Goal: Task Accomplishment & Management: Manage account settings

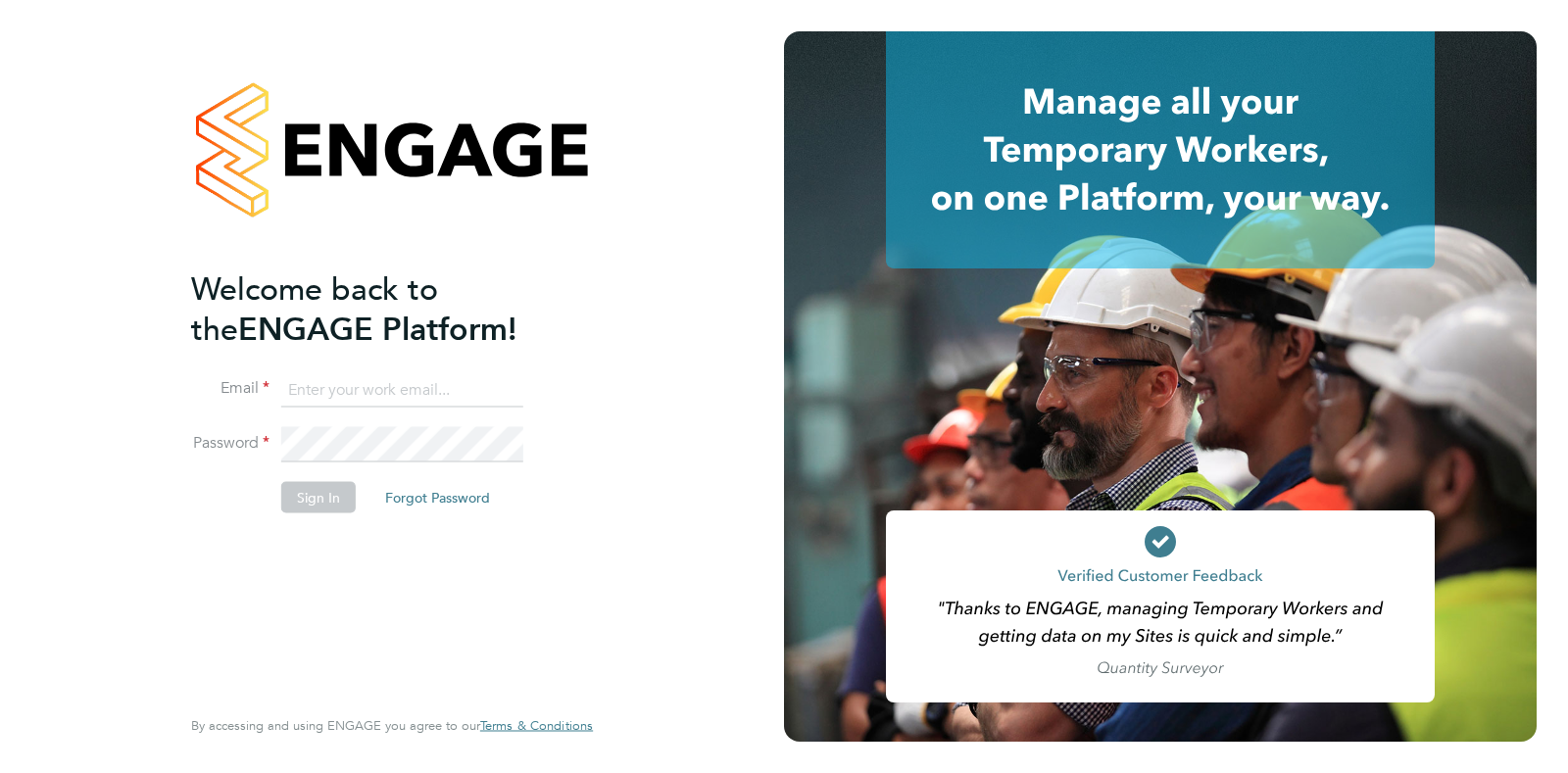
type input "[PERSON_NAME][EMAIL_ADDRESS][PERSON_NAME][DOMAIN_NAME]"
click at [364, 659] on div "Welcome back to the ENGAGE Platform! Email Kieran.jenkins@wates.co.uk Password …" at bounding box center [382, 484] width 382 height 432
click at [338, 506] on button "Sign In" at bounding box center [318, 497] width 74 height 32
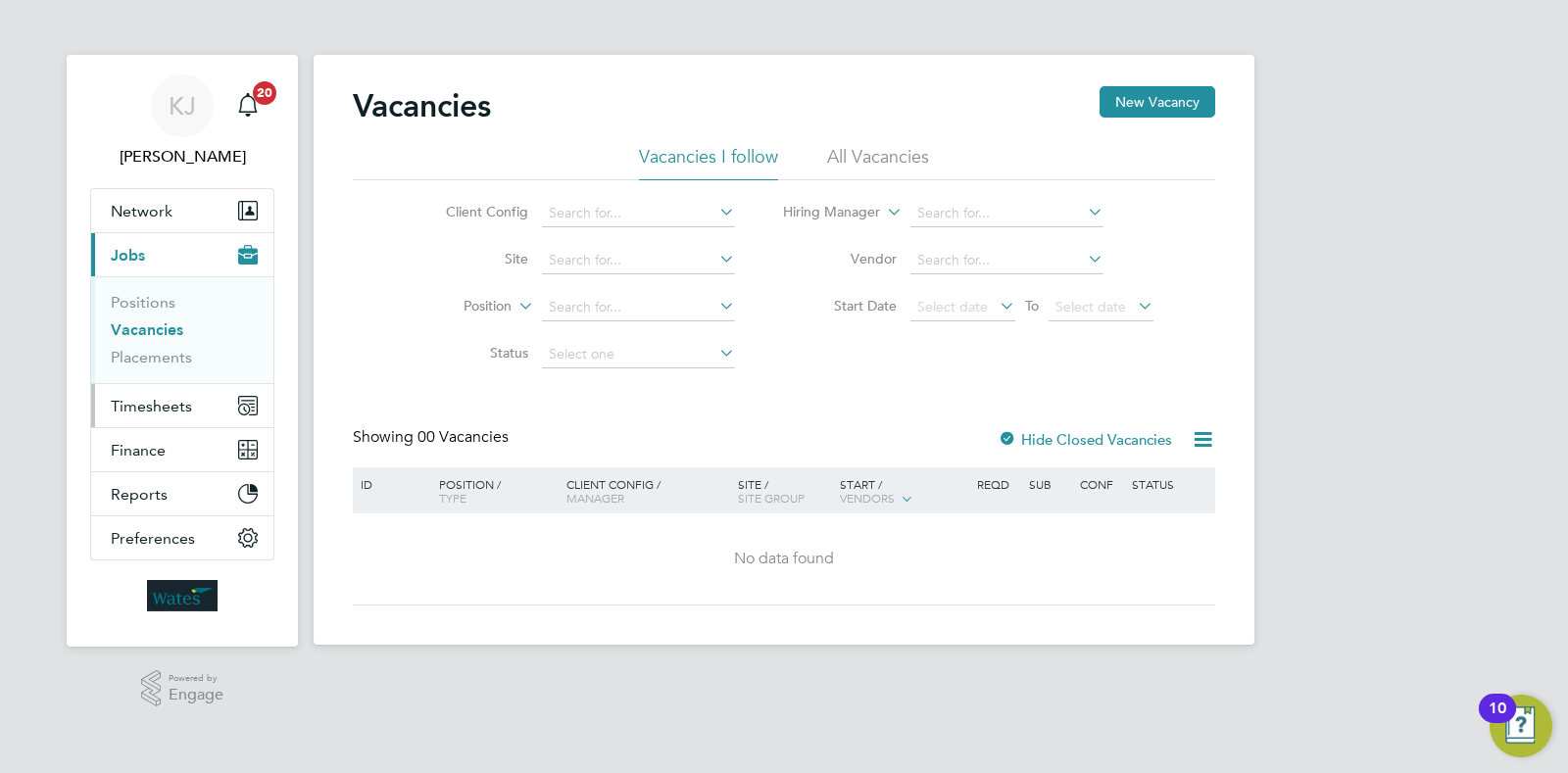
drag, startPoint x: 182, startPoint y: 409, endPoint x: 195, endPoint y: 408, distance: 13.0
click at [182, 408] on span "Timesheets" at bounding box center [152, 406] width 81 height 19
click at [141, 402] on span "Timesheets" at bounding box center [152, 406] width 81 height 19
click at [177, 408] on span "Timesheets" at bounding box center [152, 406] width 81 height 19
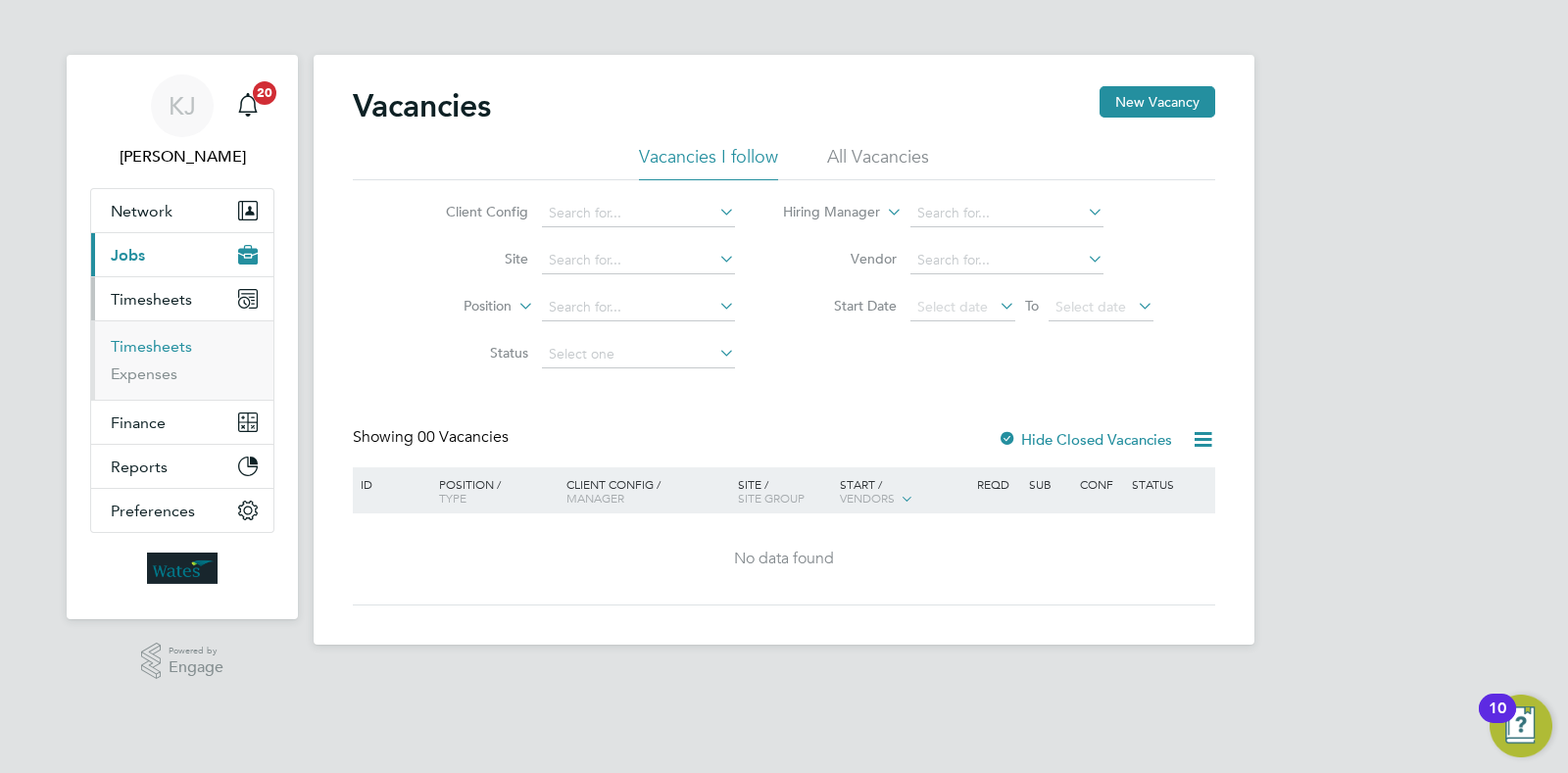
click at [163, 348] on link "Timesheets" at bounding box center [152, 346] width 81 height 19
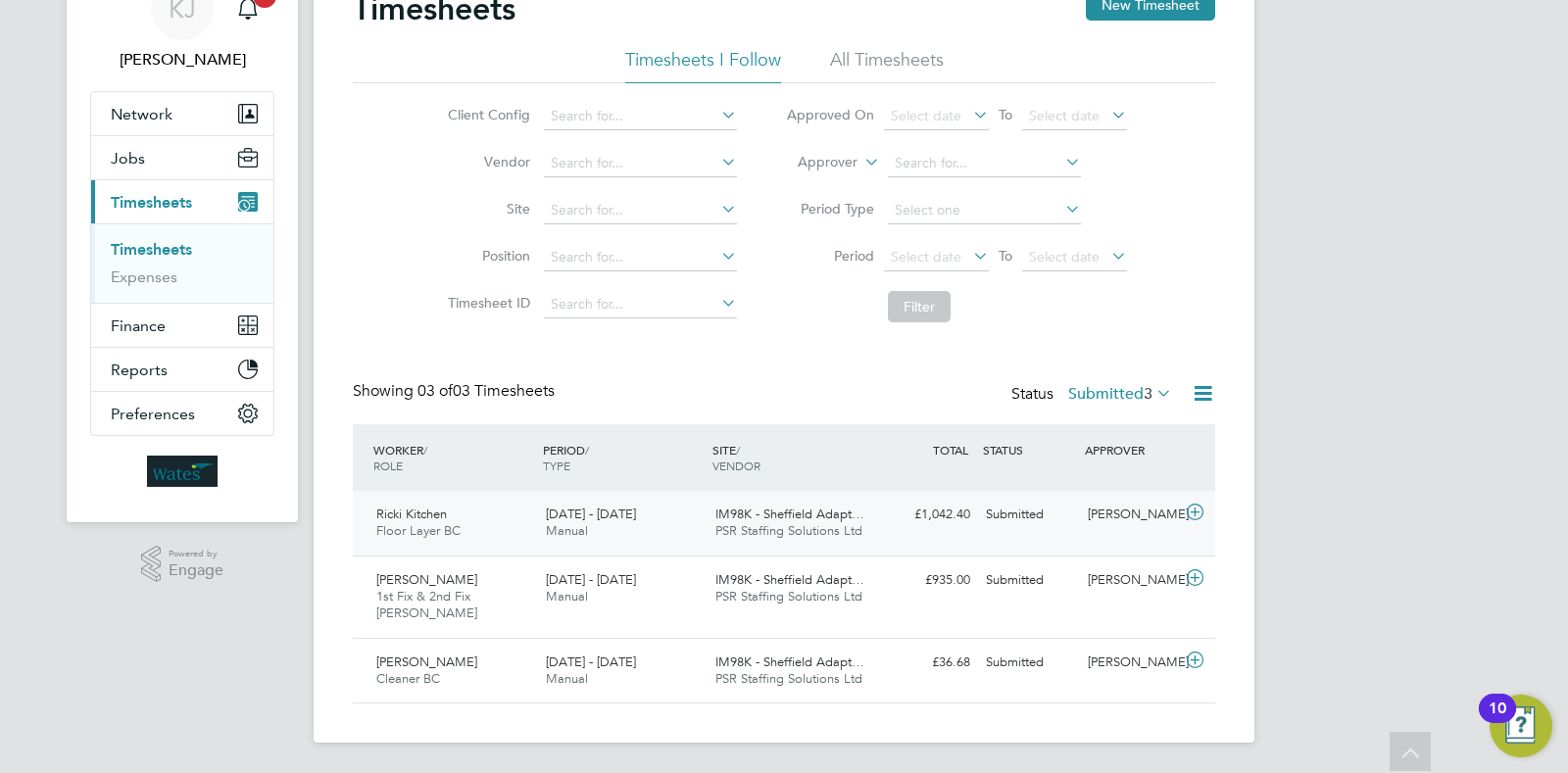
click at [1078, 506] on div "Submitted" at bounding box center [1028, 515] width 102 height 33
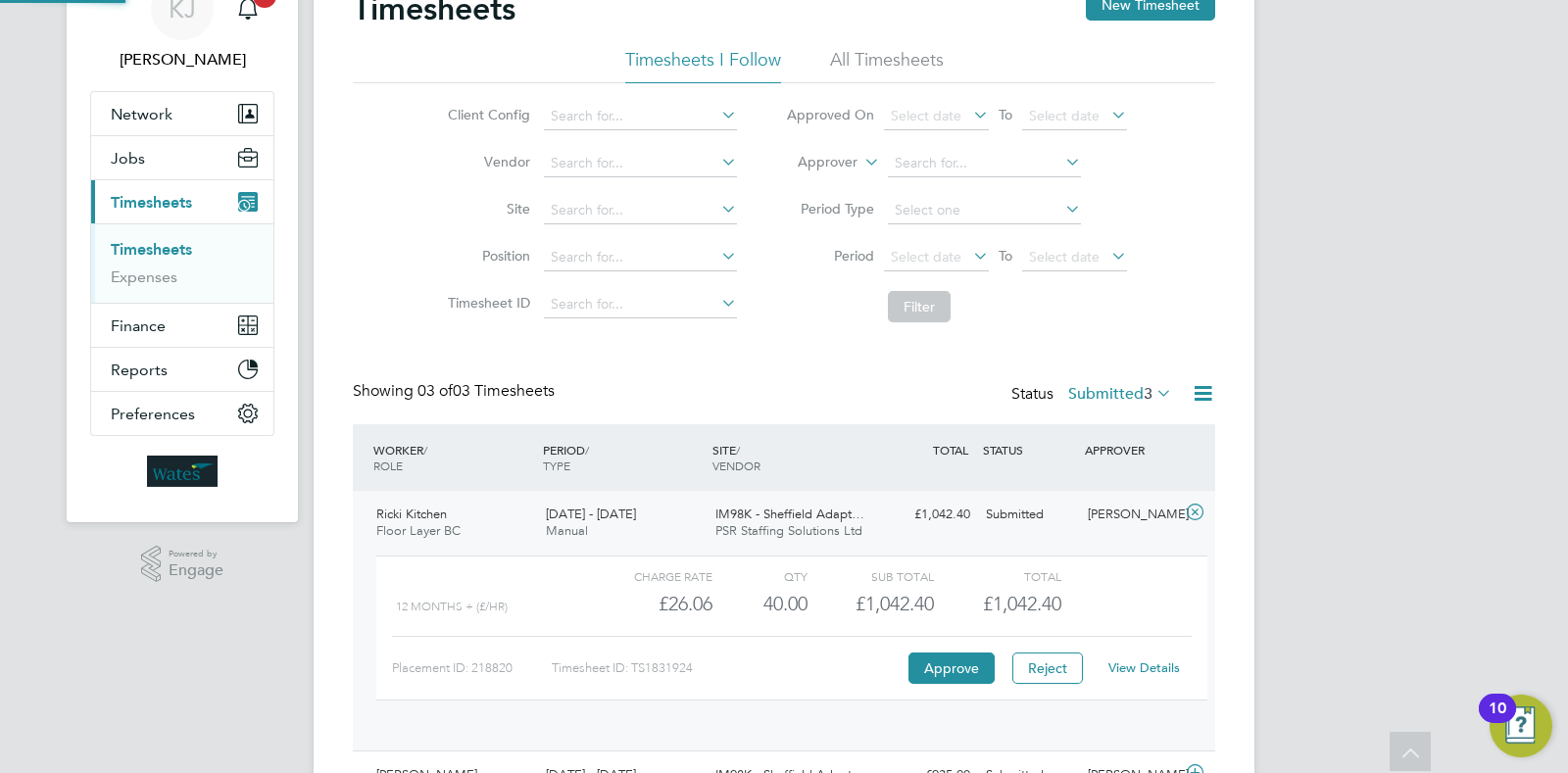
scroll to position [34, 191]
click at [967, 667] on button "Approve" at bounding box center [951, 669] width 86 height 32
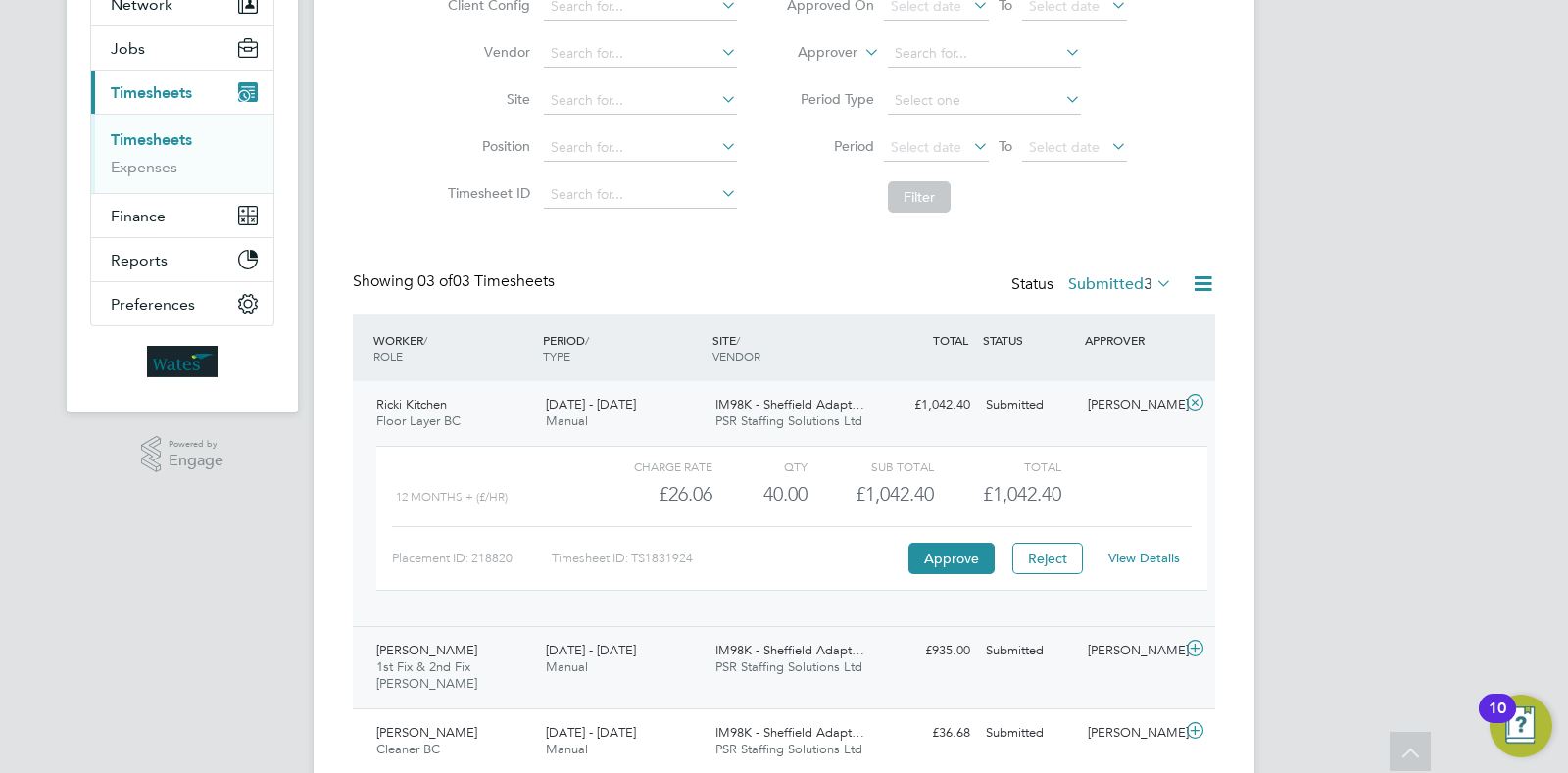
scroll to position [276, 0]
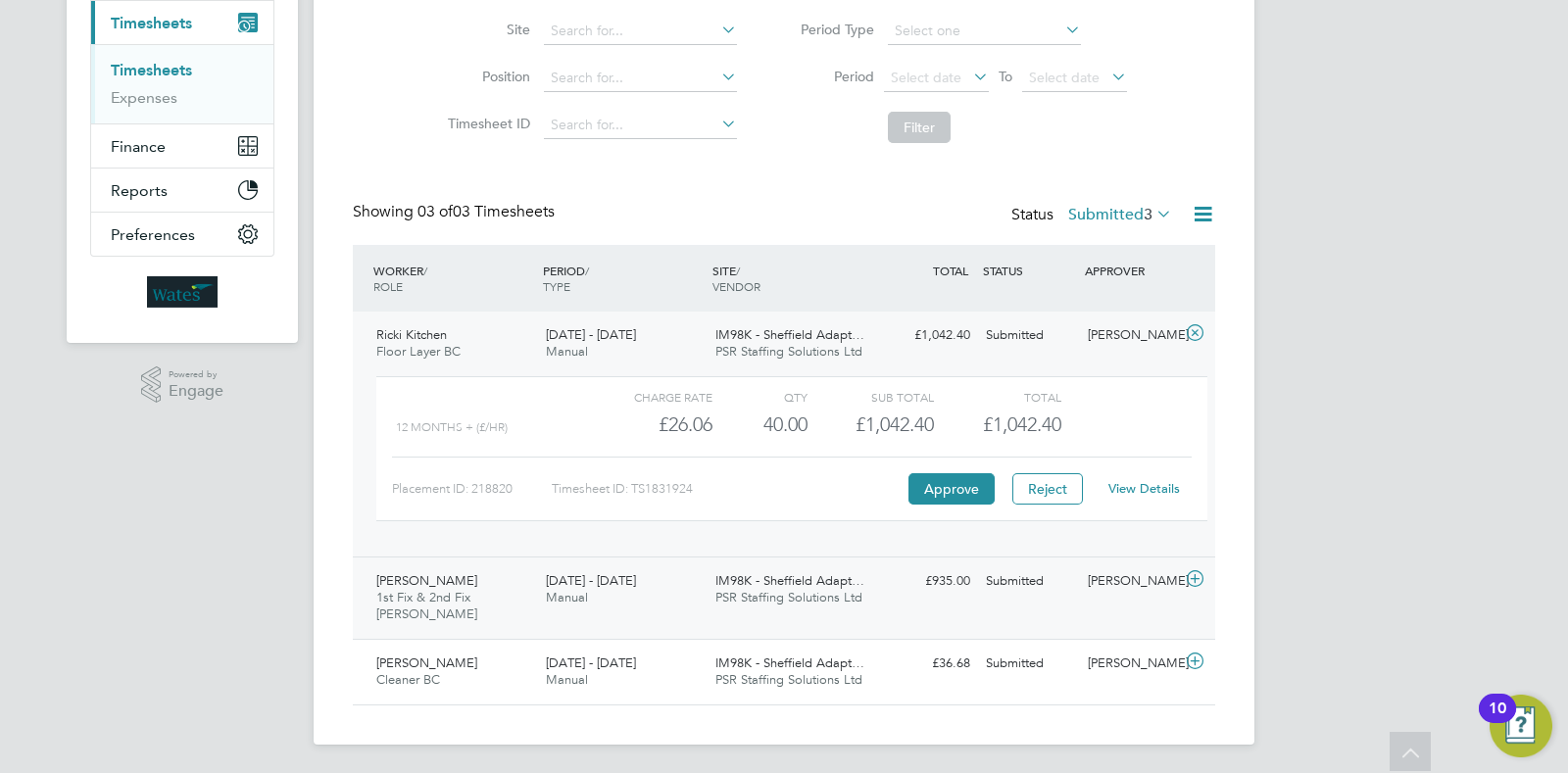
click at [887, 606] on div "Alan Fuller 1st Fix & 2nd Fix Carpenter BC 20 - 26 Sep 2025 20 - 26 Sep 2025 Ma…" at bounding box center [783, 597] width 862 height 82
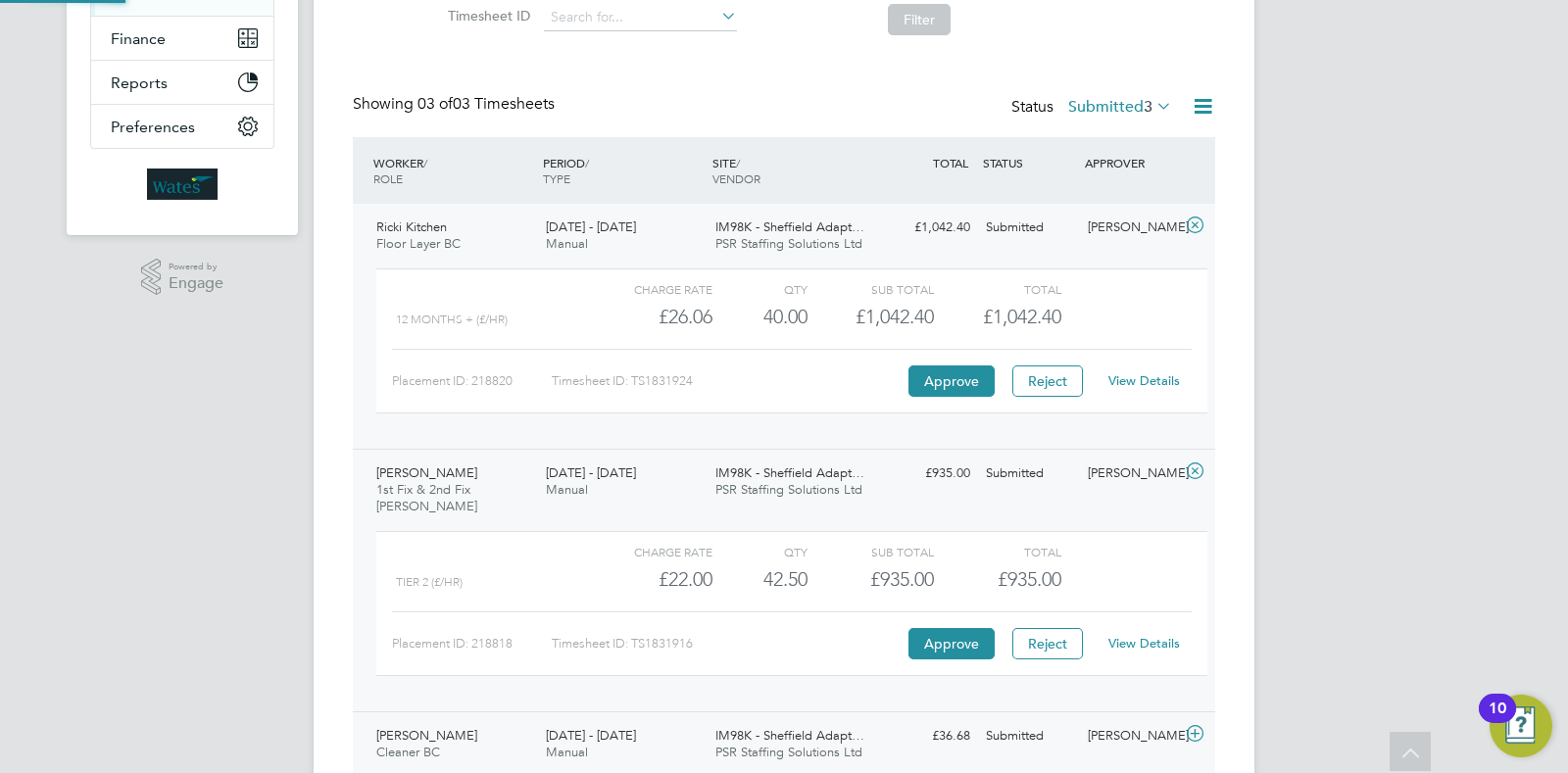
scroll to position [455, 0]
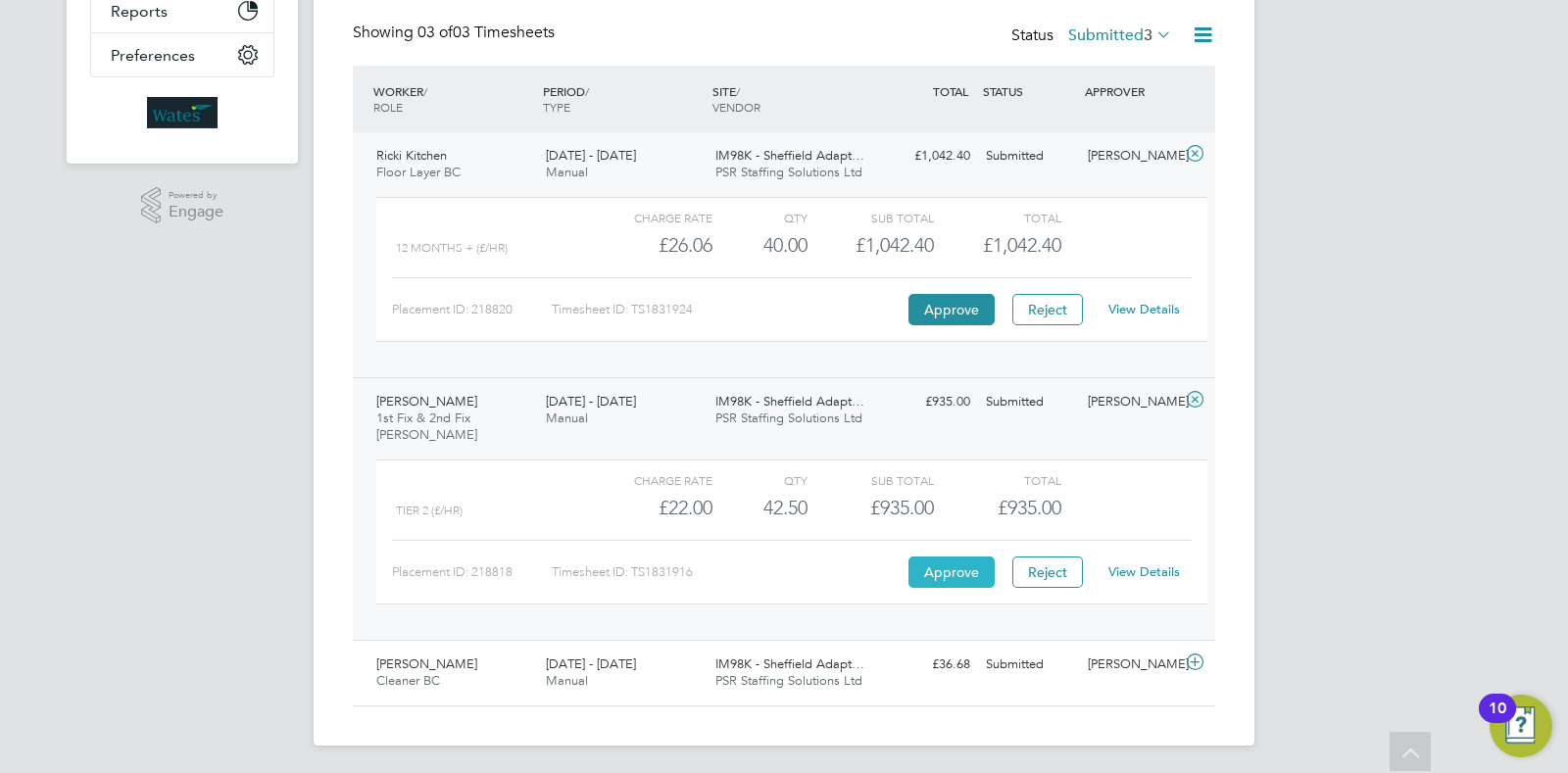
click at [953, 571] on button "Approve" at bounding box center [951, 573] width 86 height 32
click at [805, 649] on div "IM98K - Sheffield Adapt… PSR Staffing Solutions Ltd" at bounding box center [792, 673] width 170 height 49
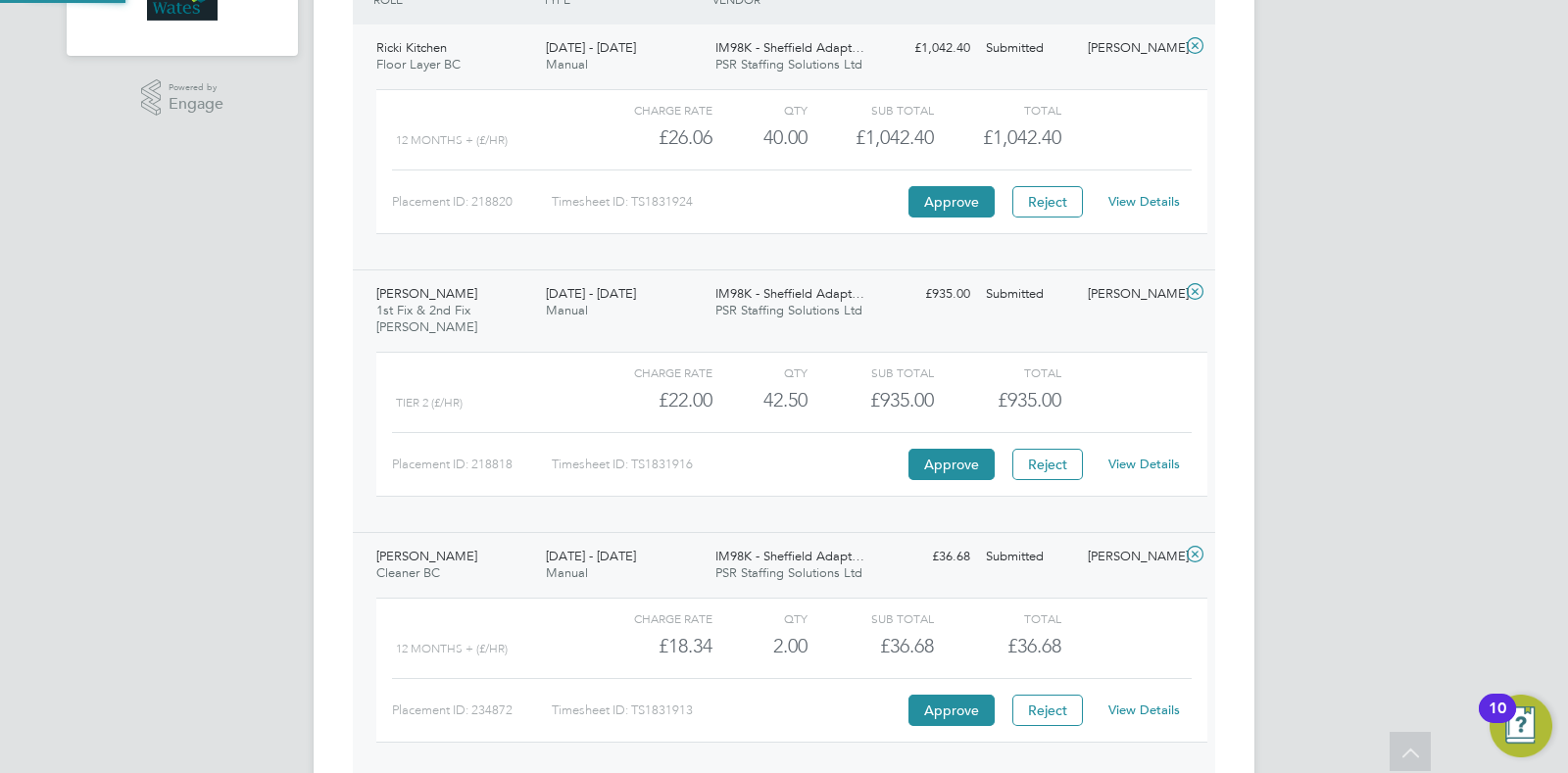
scroll to position [637, 0]
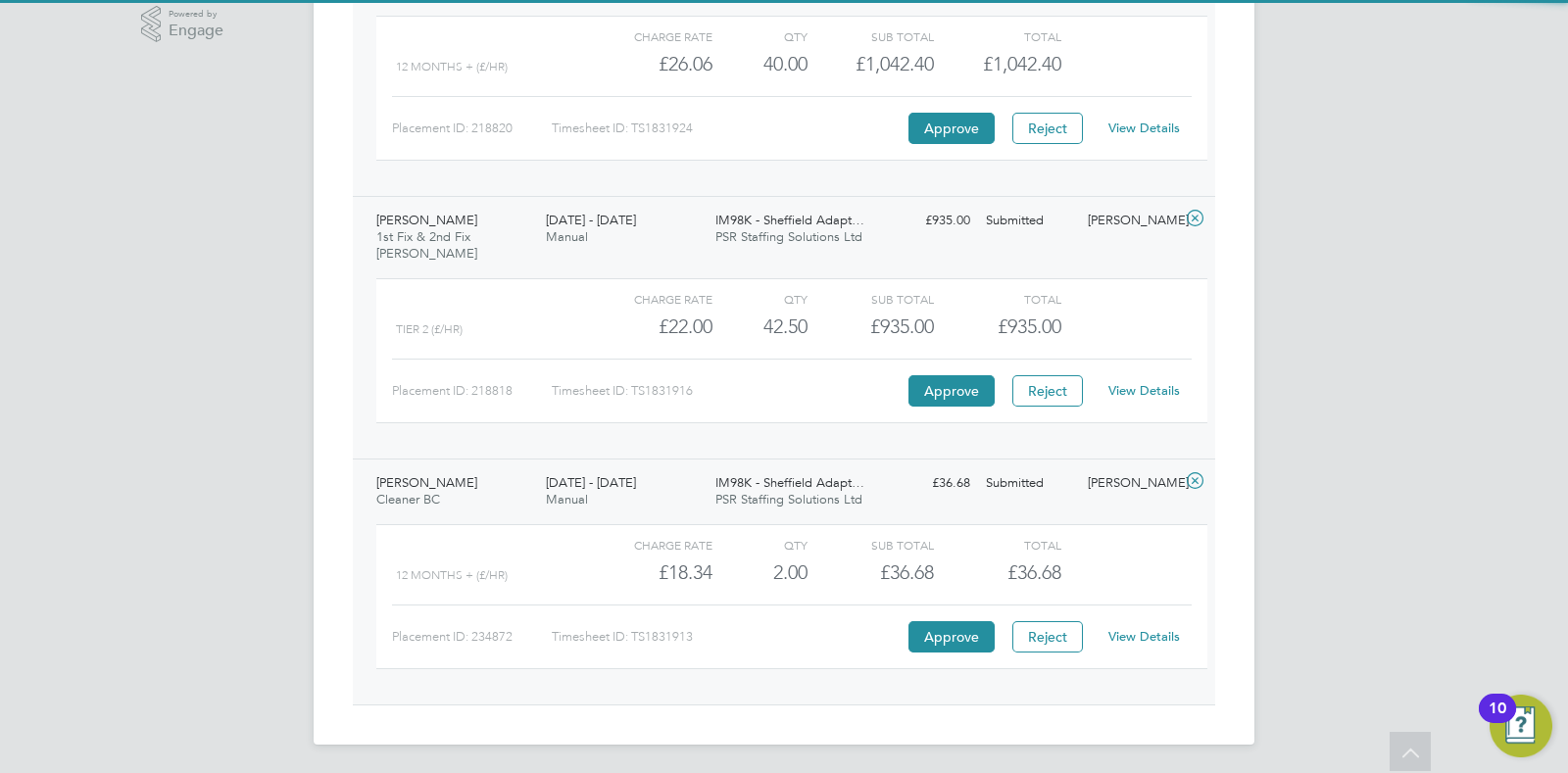
click at [900, 643] on div "Timesheet ID: TS1831913" at bounding box center [727, 637] width 351 height 32
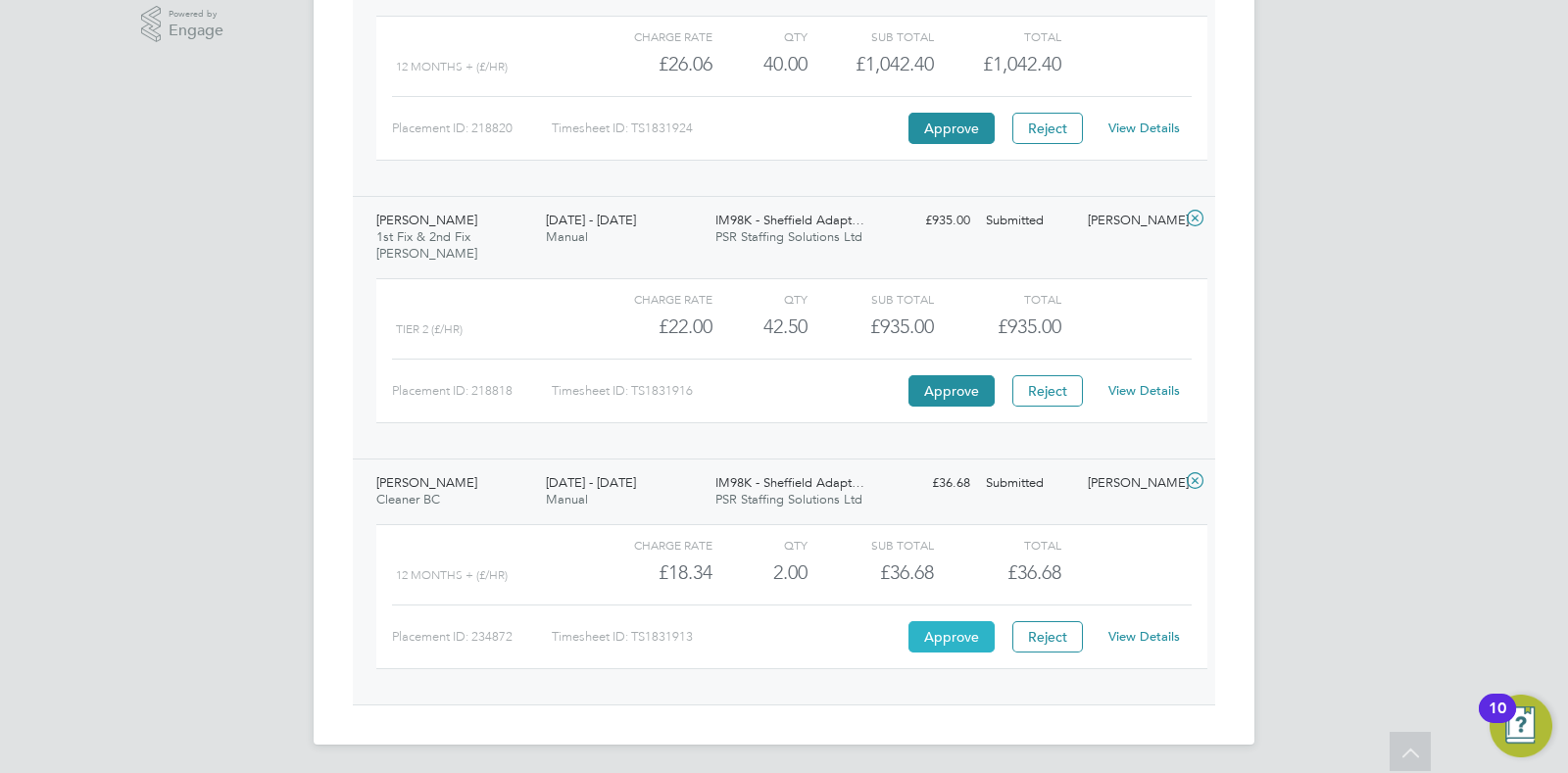
click at [924, 642] on button "Approve" at bounding box center [951, 637] width 86 height 32
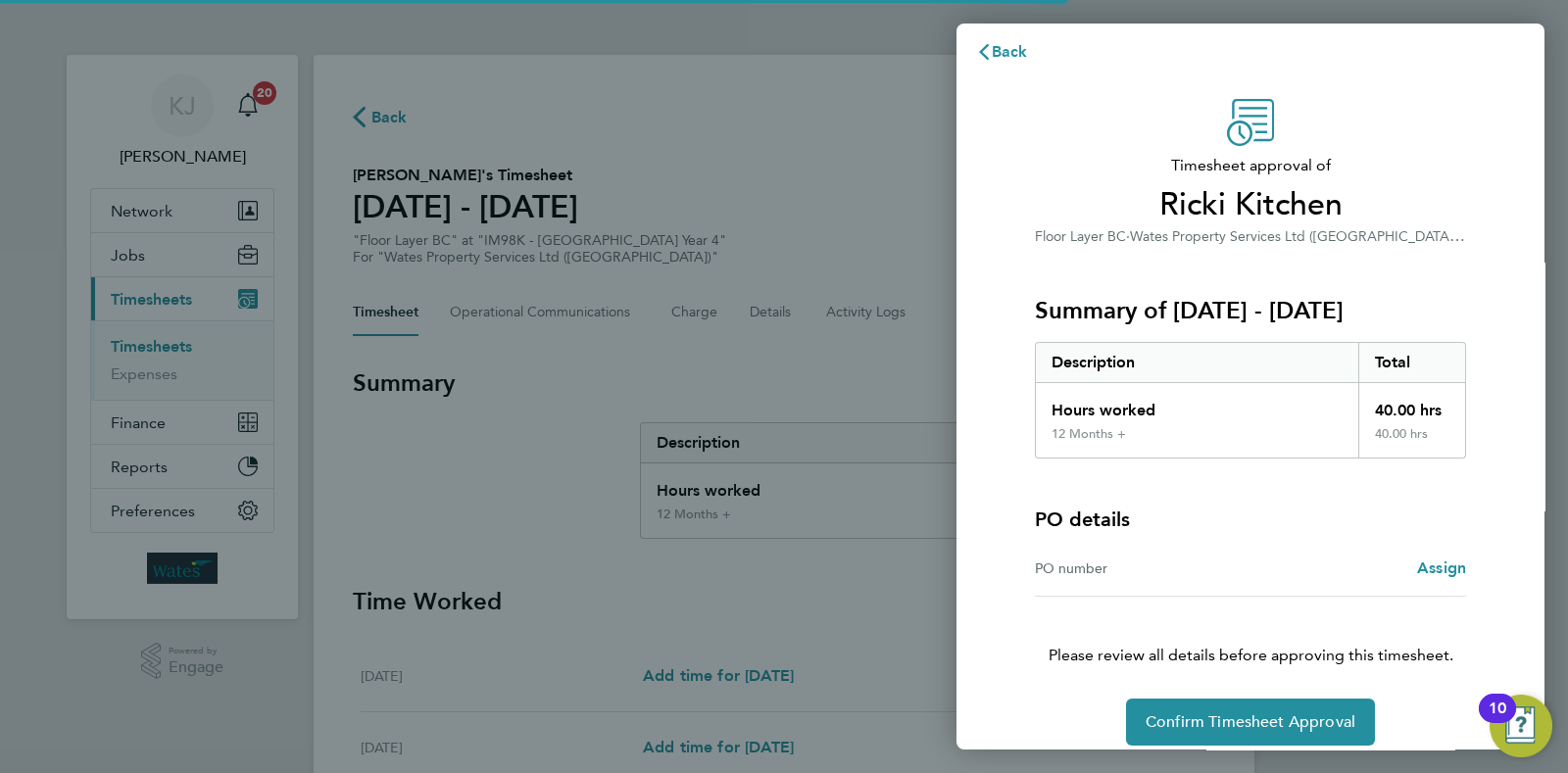
scroll to position [29, 0]
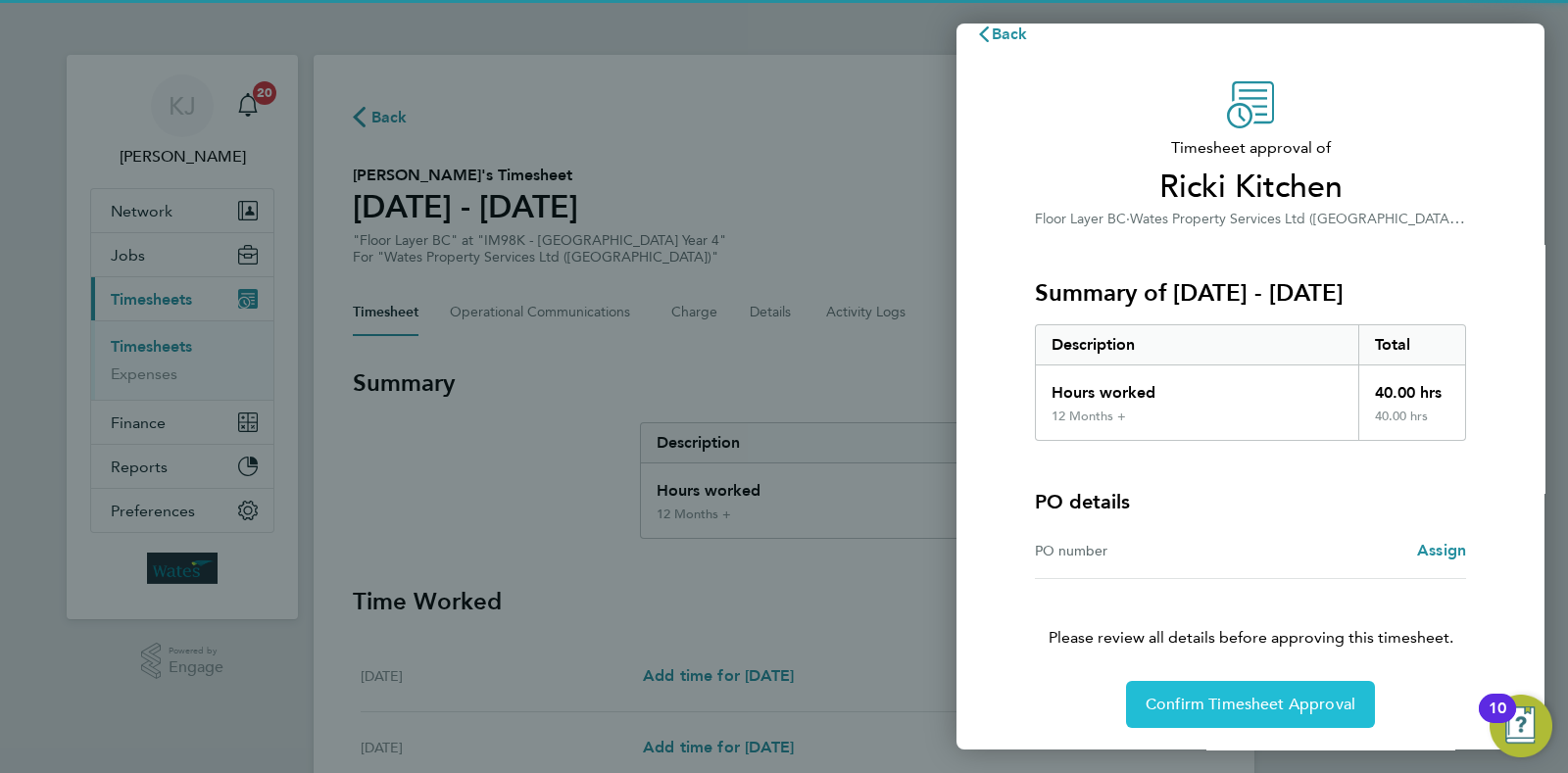
click at [1246, 683] on button "Confirm Timesheet Approval" at bounding box center [1249, 704] width 249 height 47
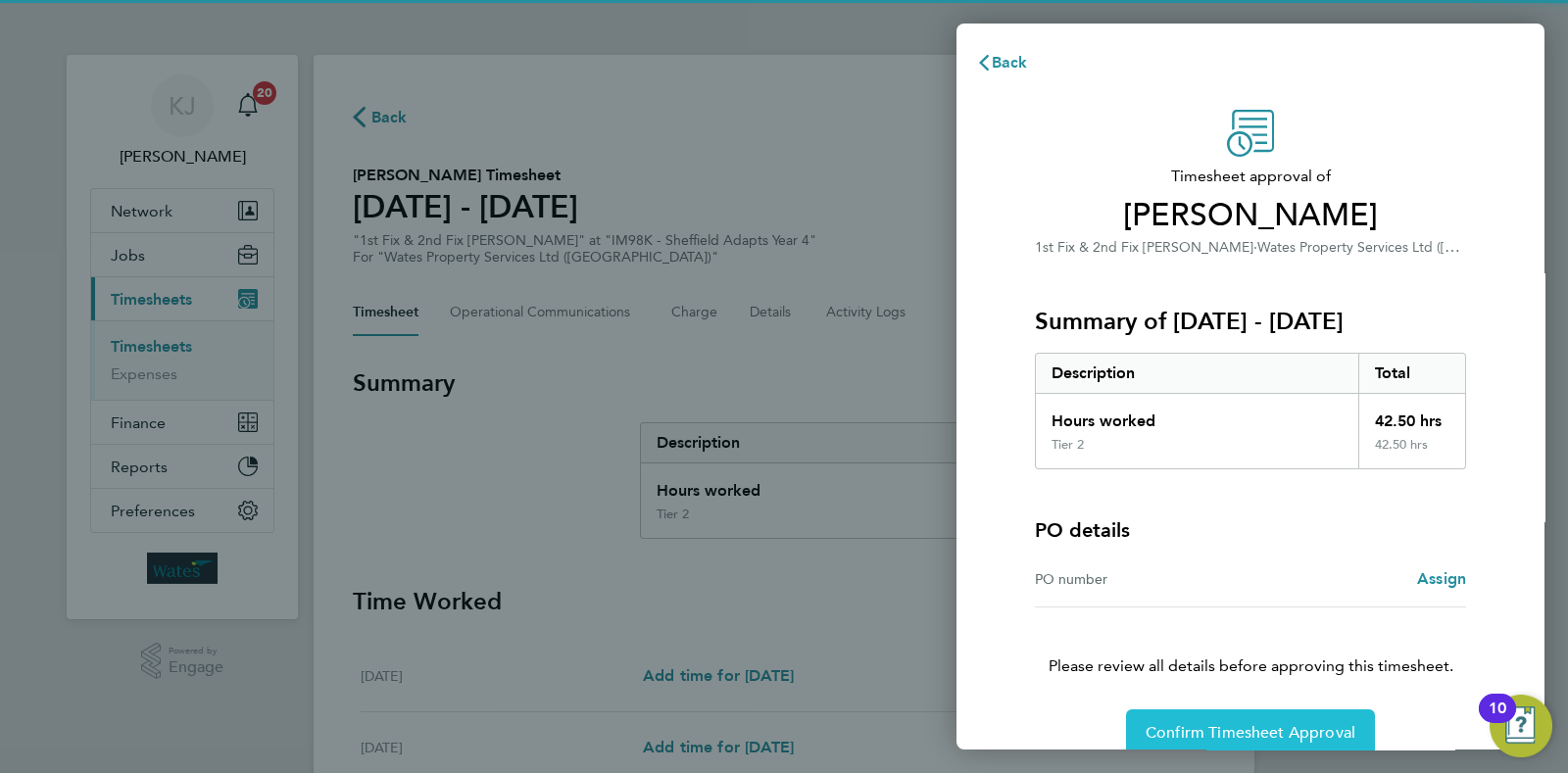
click at [1302, 730] on span "Confirm Timesheet Approval" at bounding box center [1249, 733] width 209 height 20
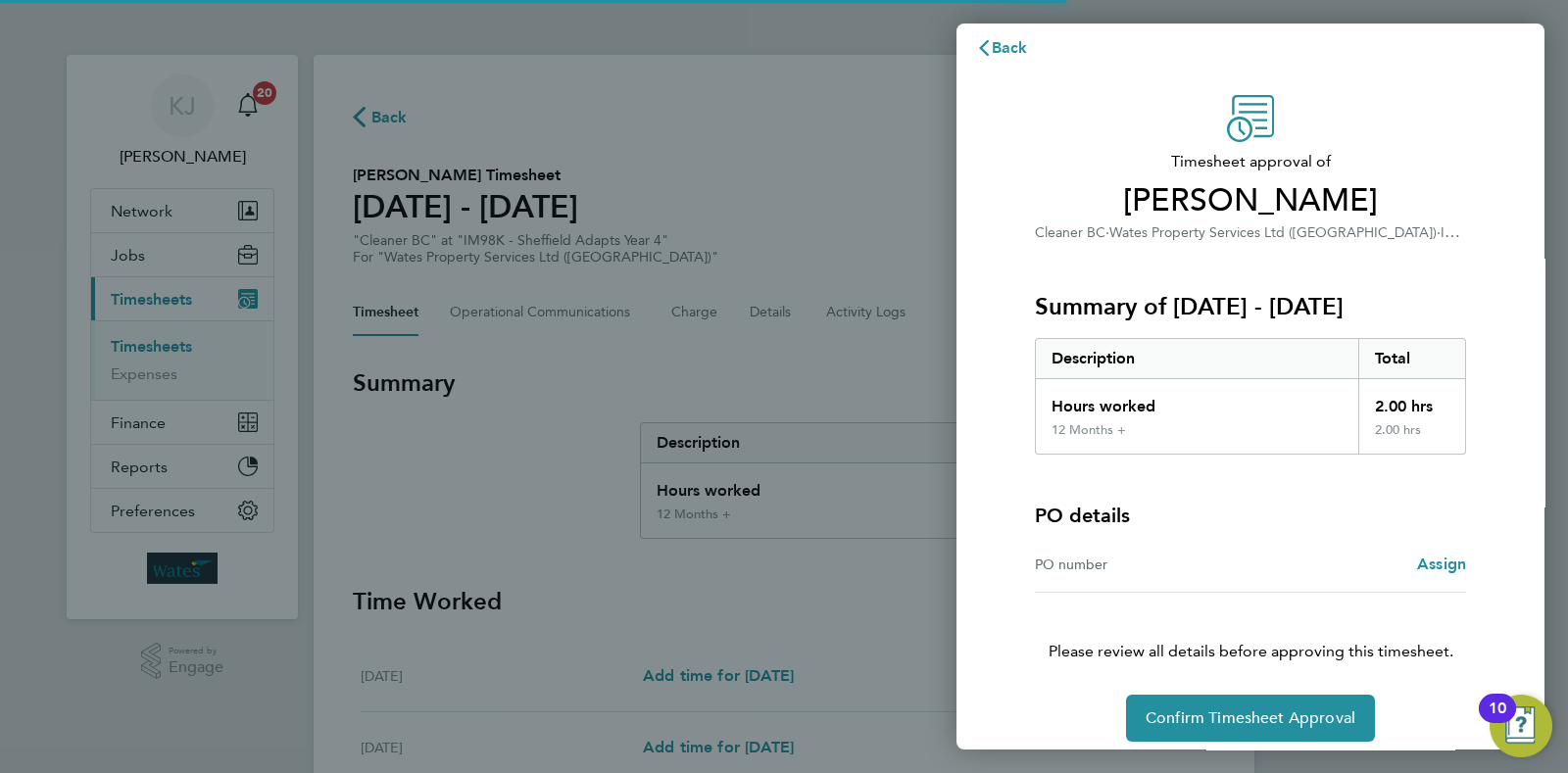
scroll to position [29, 0]
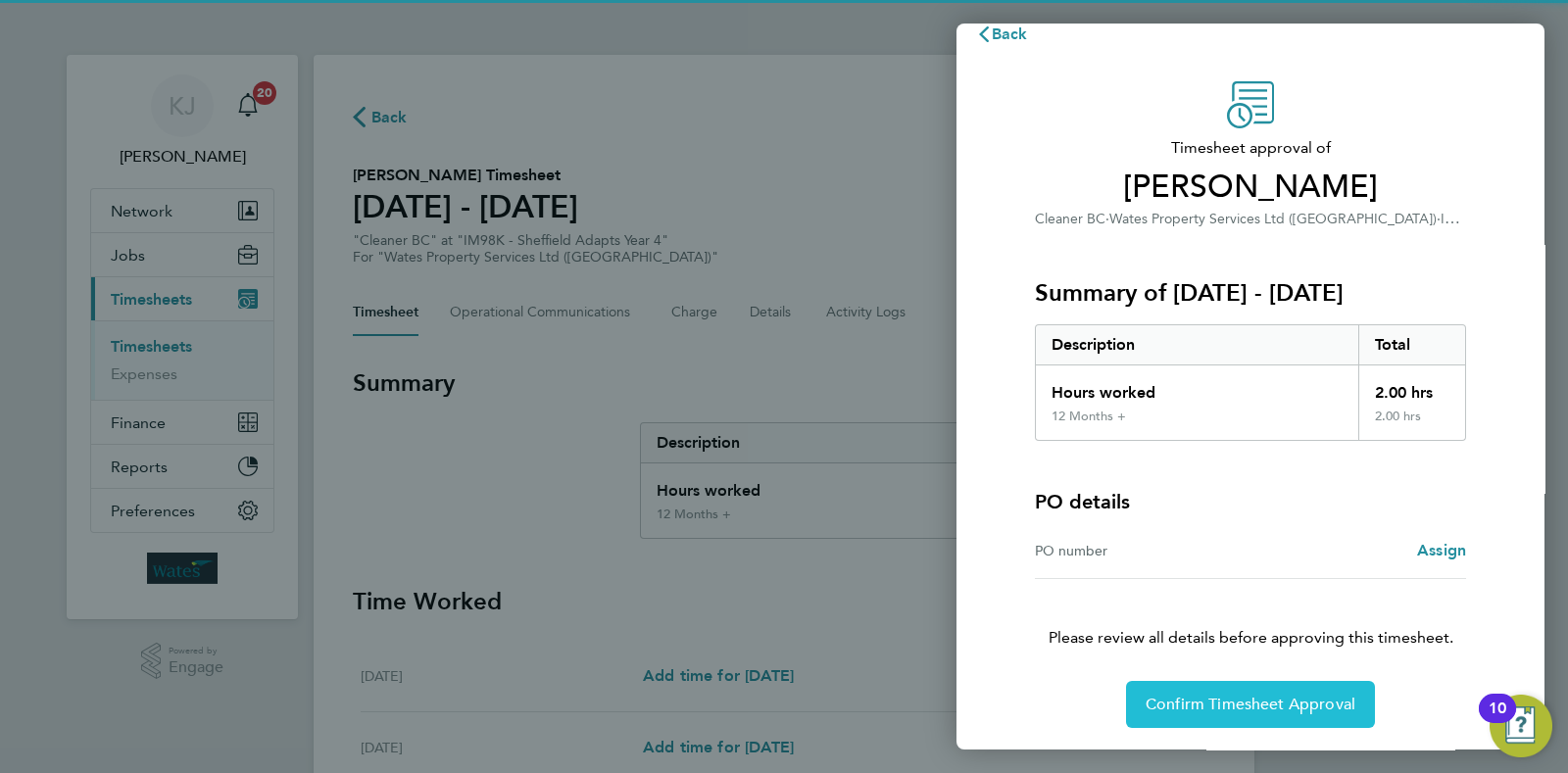
click at [1266, 681] on button "Confirm Timesheet Approval" at bounding box center [1249, 704] width 249 height 47
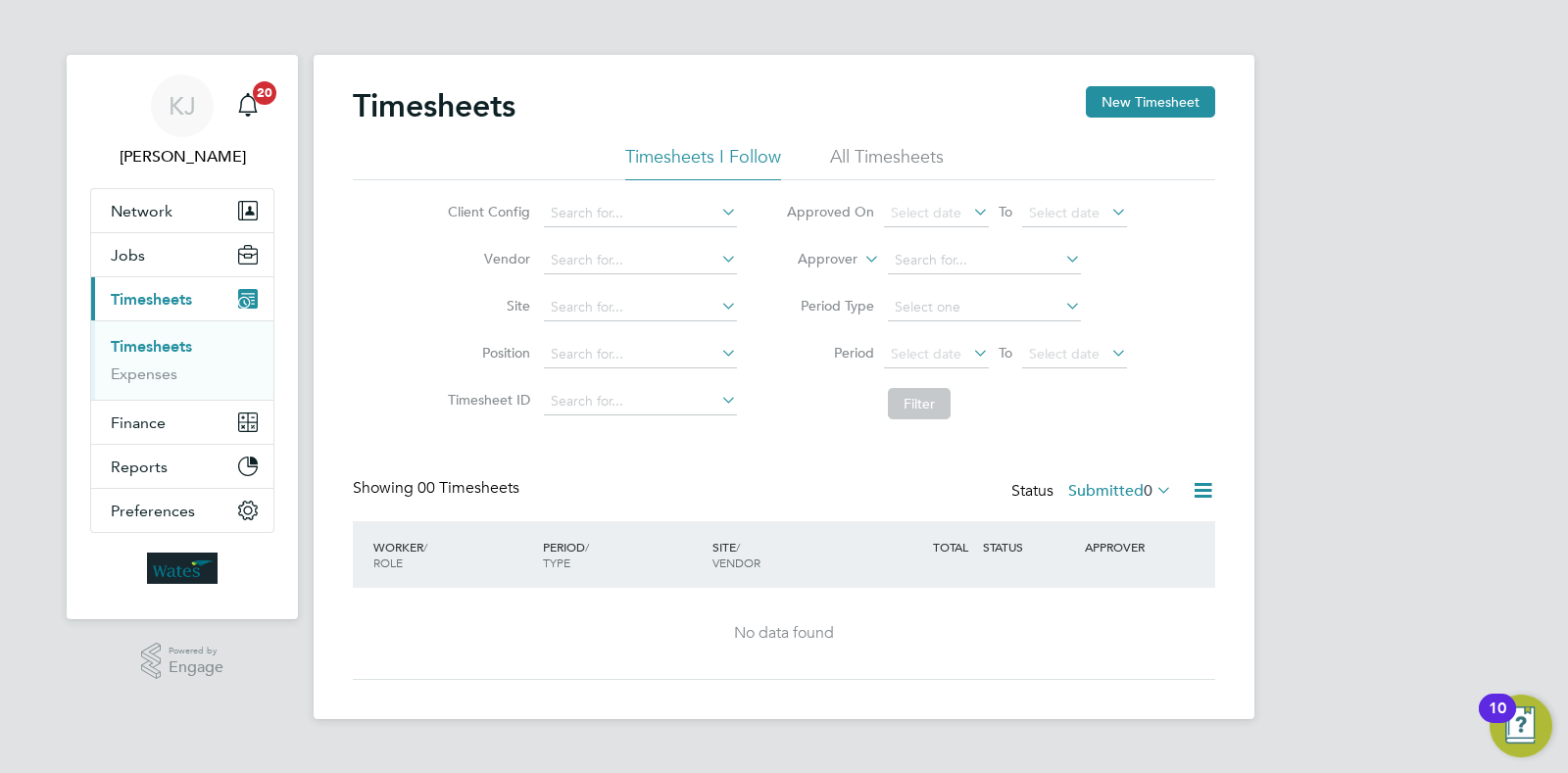
click at [160, 332] on ul "Timesheets Expenses" at bounding box center [183, 360] width 183 height 79
click at [165, 344] on link "Timesheets" at bounding box center [152, 346] width 81 height 19
click at [1152, 472] on div "Timesheets New Timesheet Timesheets I Follow All Timesheets Client Config Vendo…" at bounding box center [783, 383] width 862 height 593
click at [1152, 498] on icon at bounding box center [1152, 490] width 0 height 28
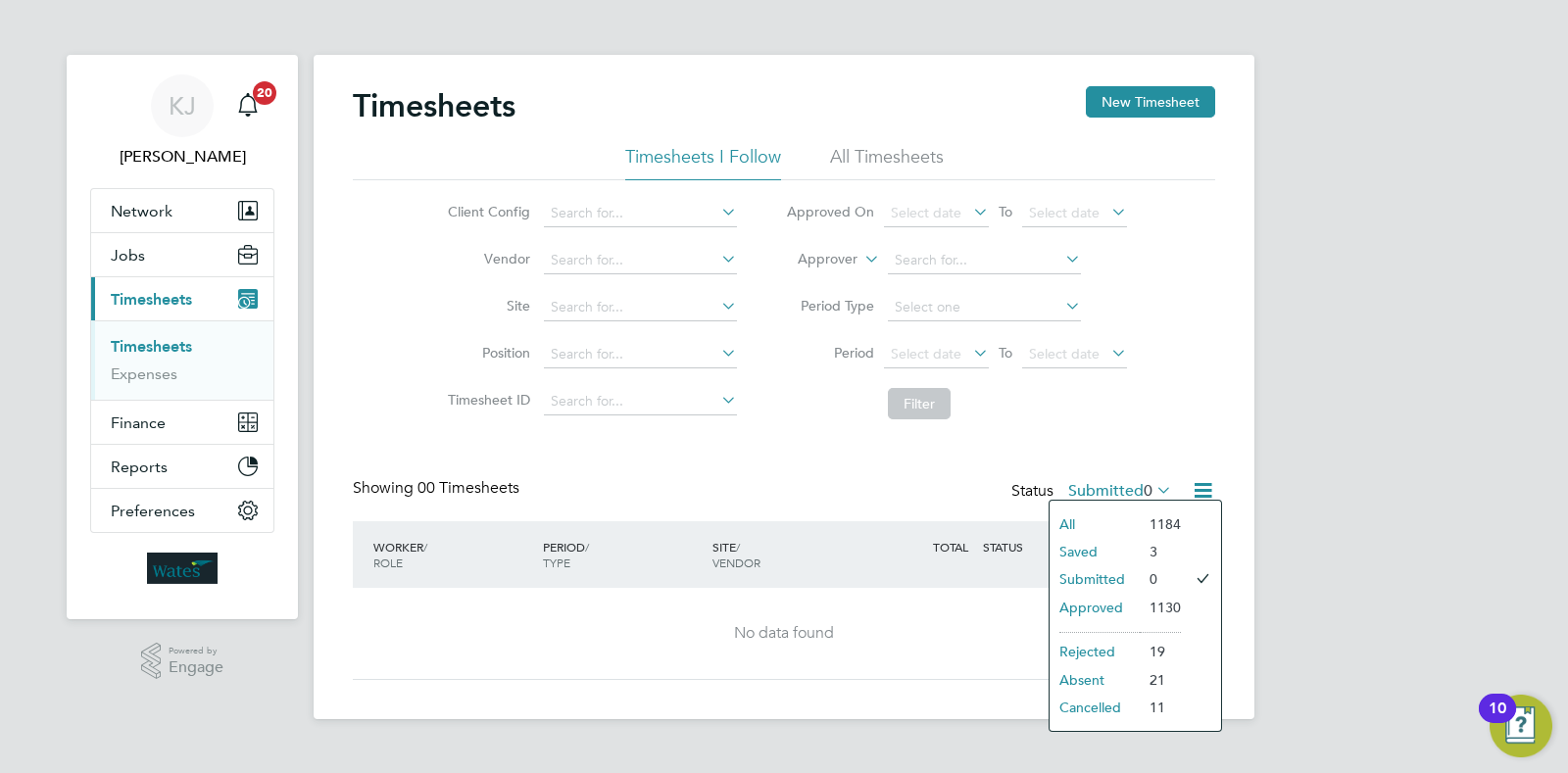
click at [1086, 556] on li "Saved" at bounding box center [1094, 552] width 90 height 28
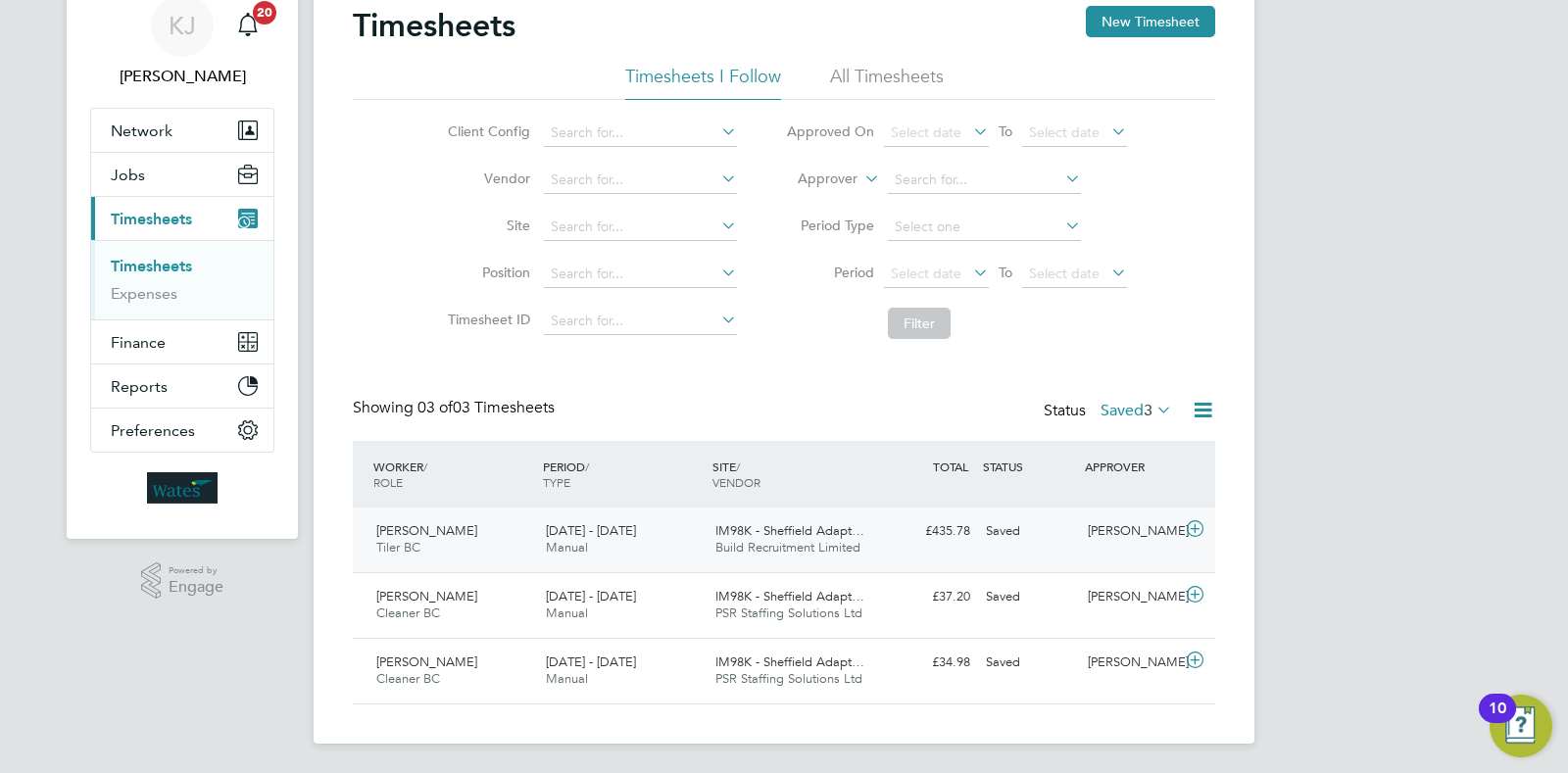
click at [920, 536] on div "£435.78 Saved" at bounding box center [927, 531] width 102 height 33
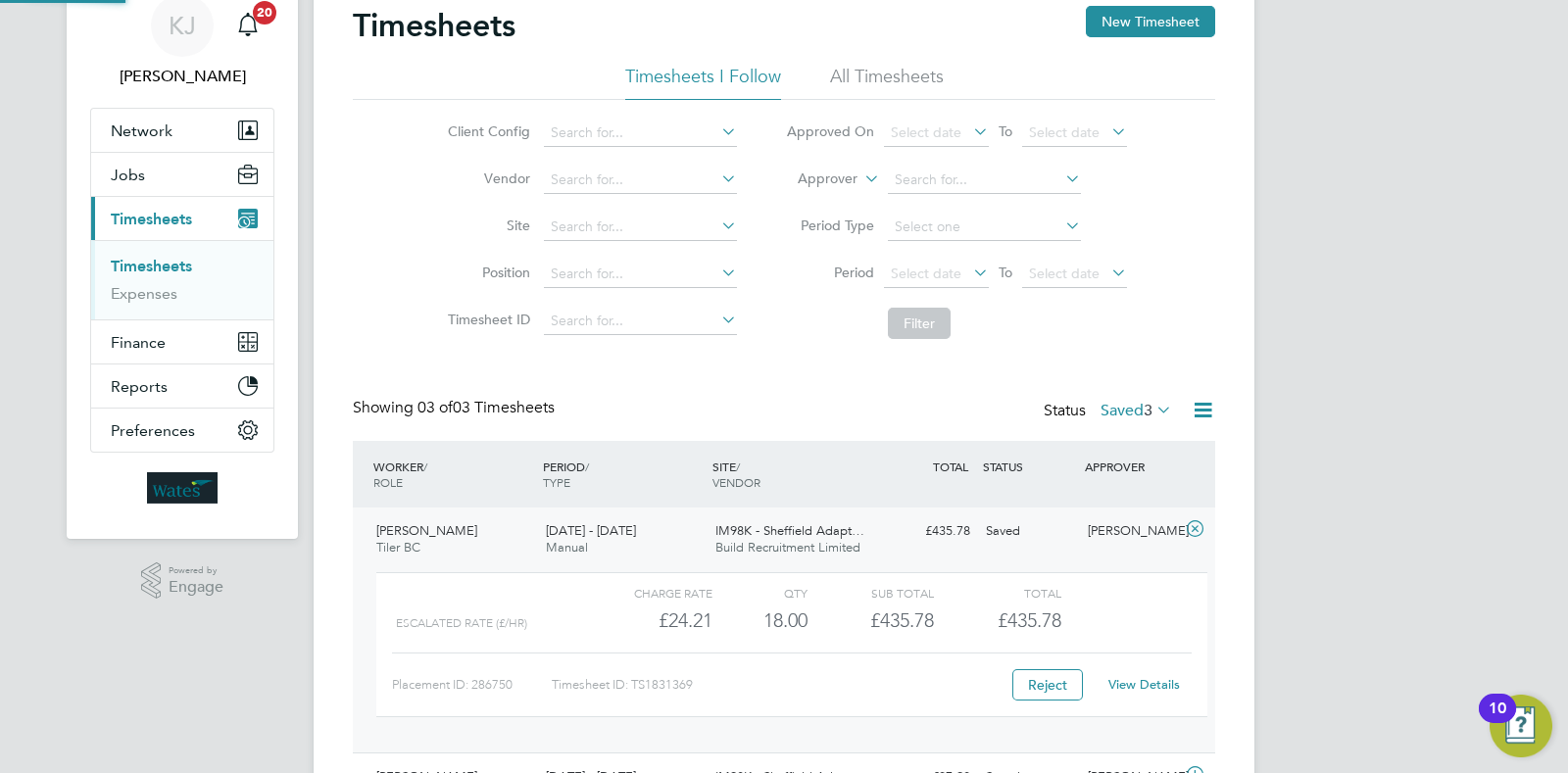
scroll to position [202, 0]
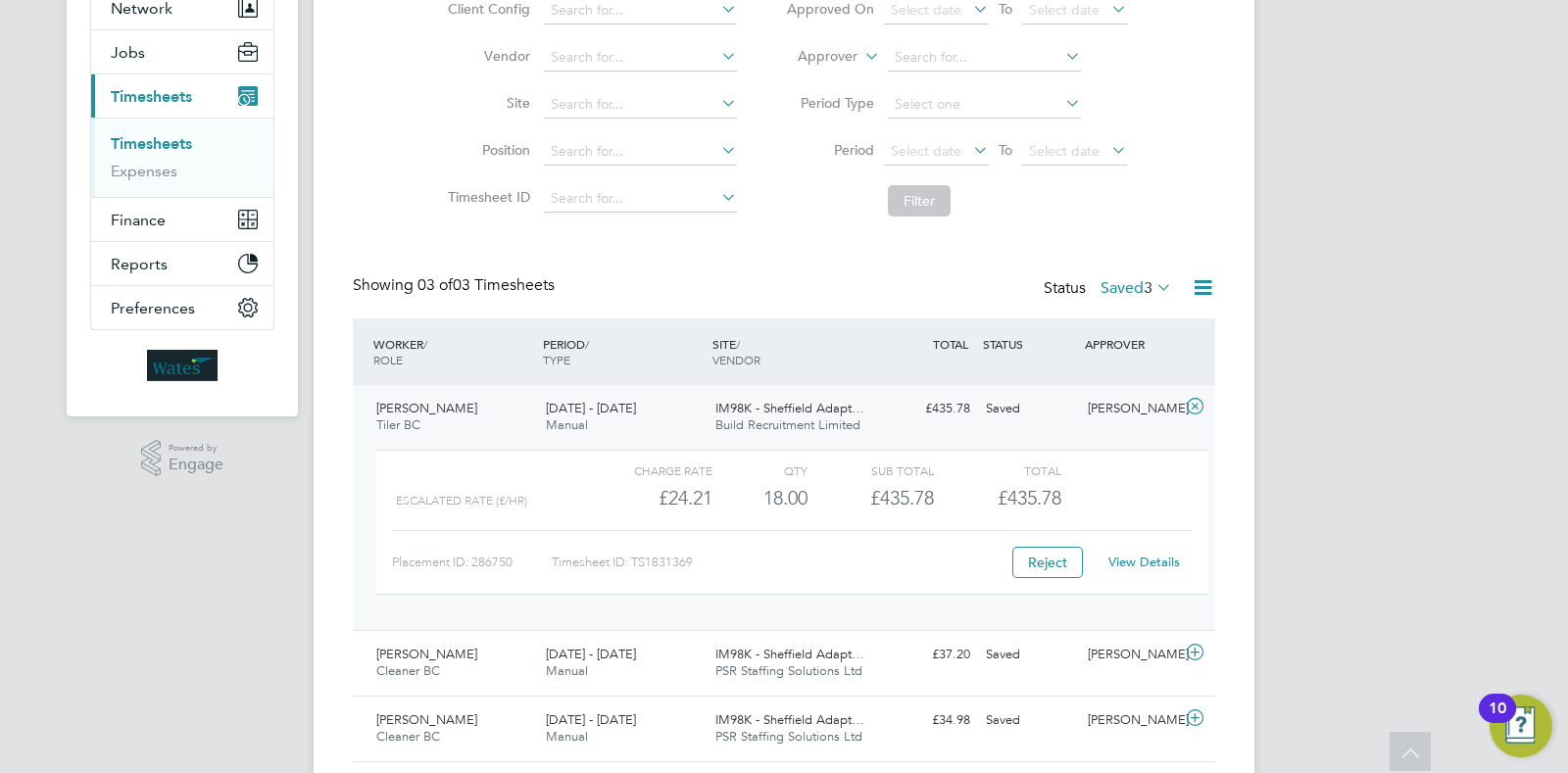
click at [926, 404] on div "£435.78 Saved" at bounding box center [927, 409] width 102 height 33
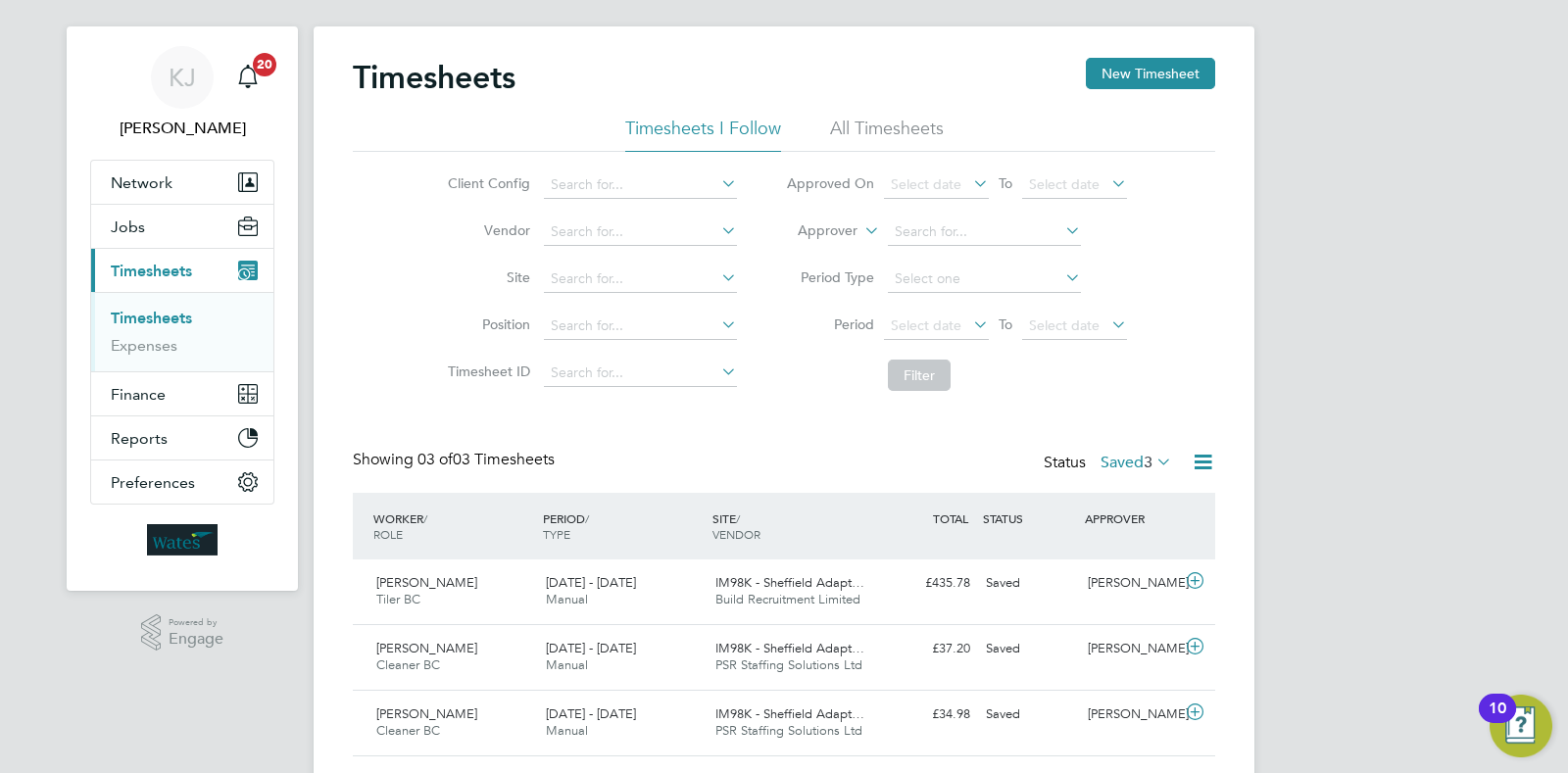
scroll to position [0, 0]
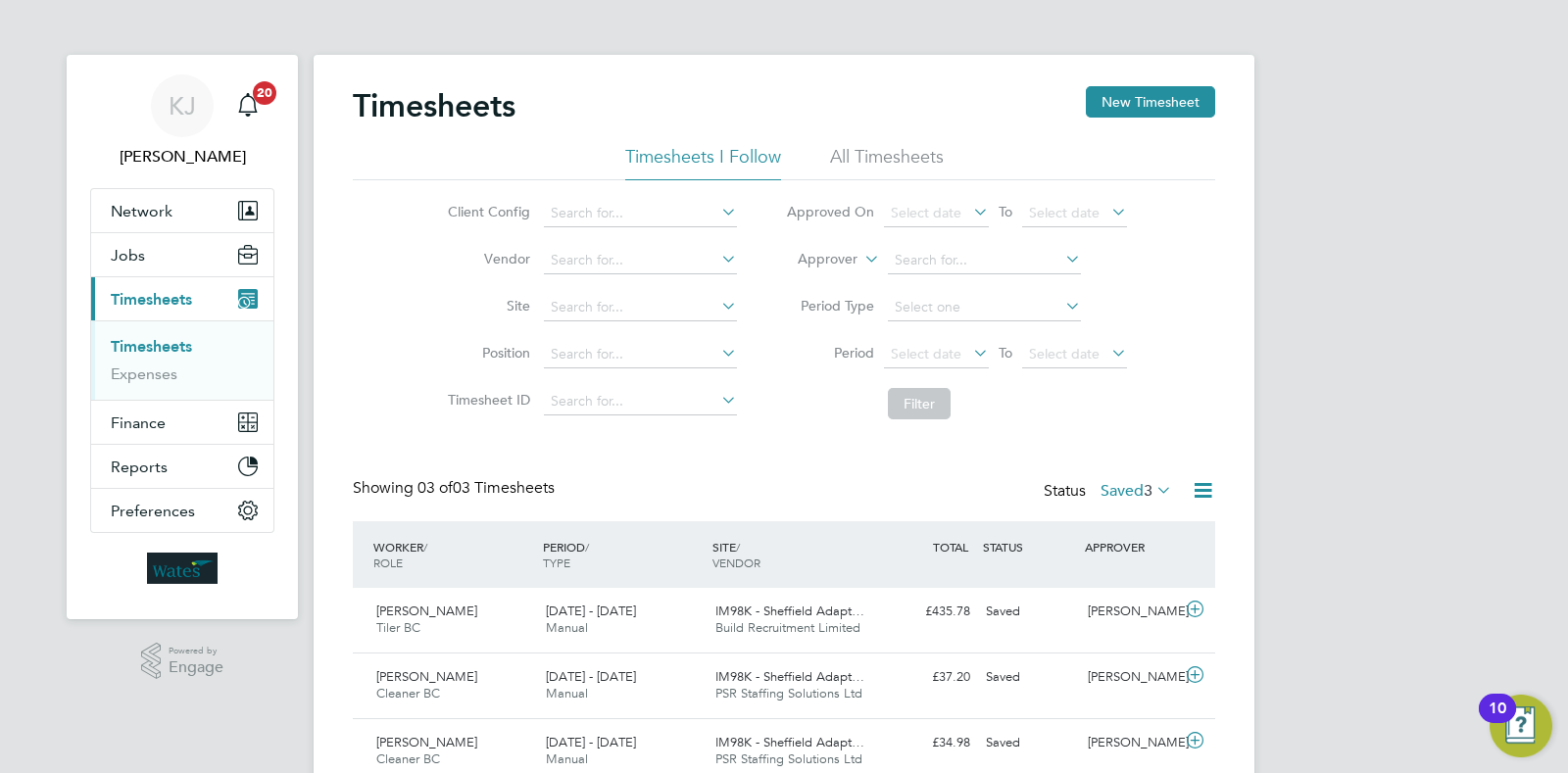
click at [1328, 296] on div "KJ Kieran Jenkins Notifications 20 Applications: Network Sites Workers Jobs Pos…" at bounding box center [784, 428] width 1568 height 855
